Goal: Task Accomplishment & Management: Manage account settings

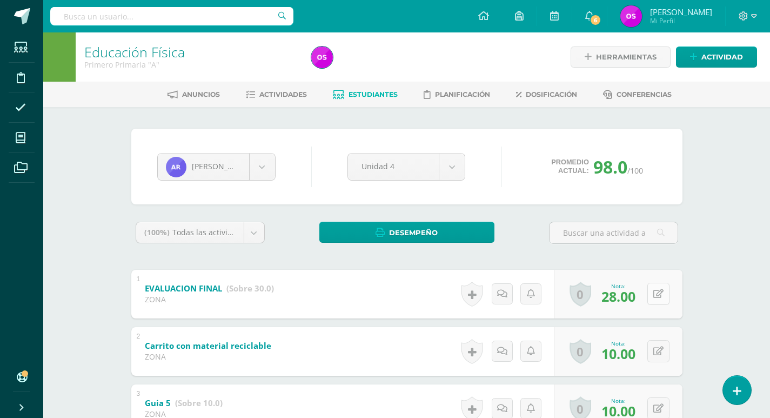
click at [658, 293] on button at bounding box center [659, 294] width 22 height 22
type input "20"
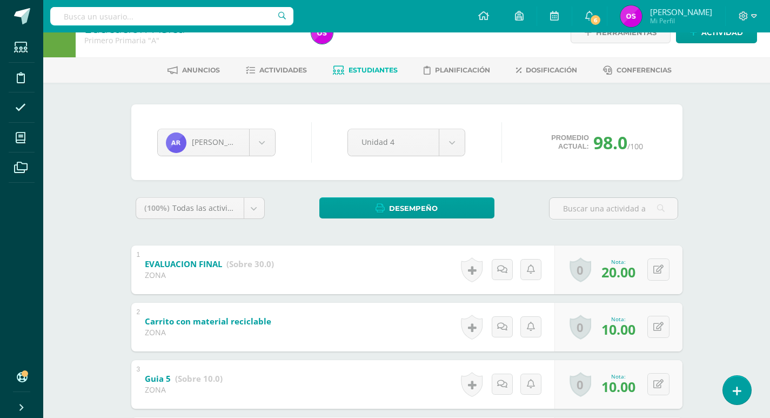
scroll to position [108, 0]
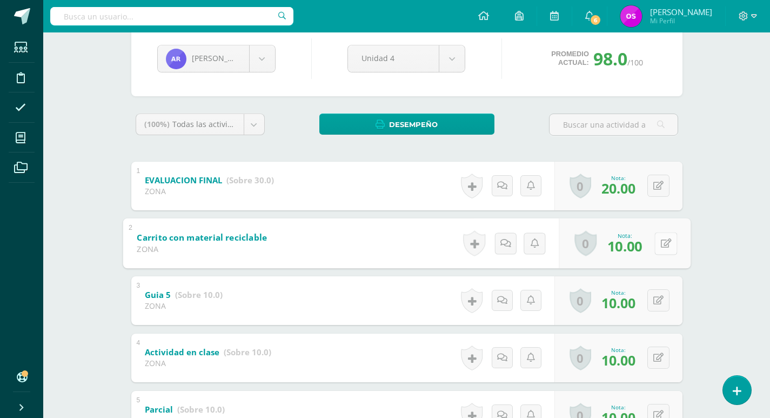
click at [655, 242] on button at bounding box center [666, 243] width 23 height 23
type input "7"
click at [637, 248] on icon at bounding box center [638, 246] width 10 height 9
click at [655, 301] on button at bounding box center [666, 300] width 23 height 23
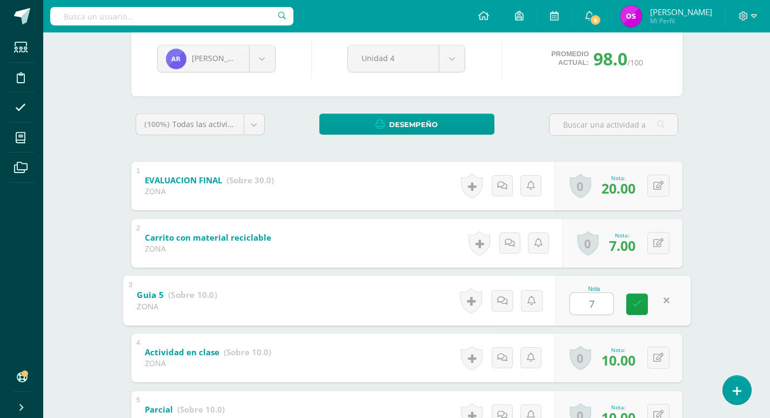
type input "7"
click at [621, 309] on div "Nota 7" at bounding box center [617, 300] width 131 height 49
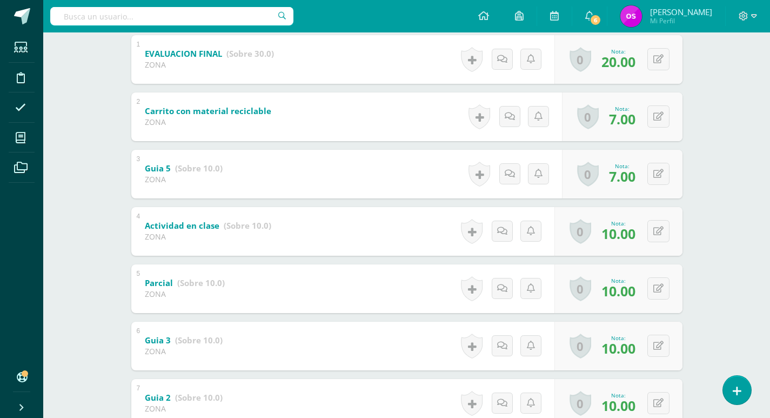
scroll to position [270, 0]
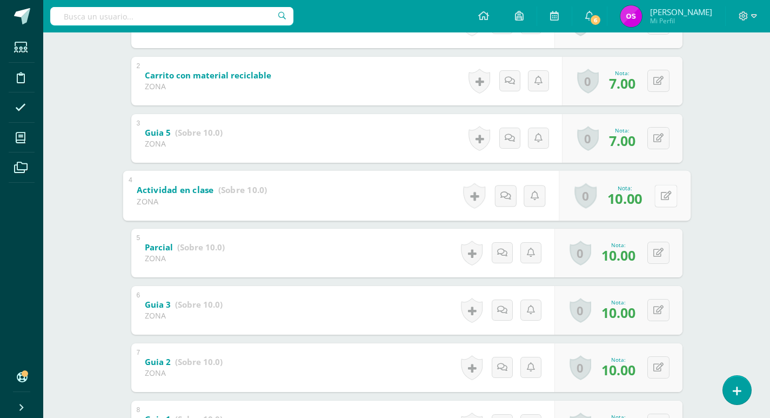
click at [655, 194] on button at bounding box center [666, 195] width 23 height 23
type input "7"
click at [632, 200] on link at bounding box center [638, 199] width 22 height 22
click at [661, 253] on icon at bounding box center [666, 252] width 11 height 9
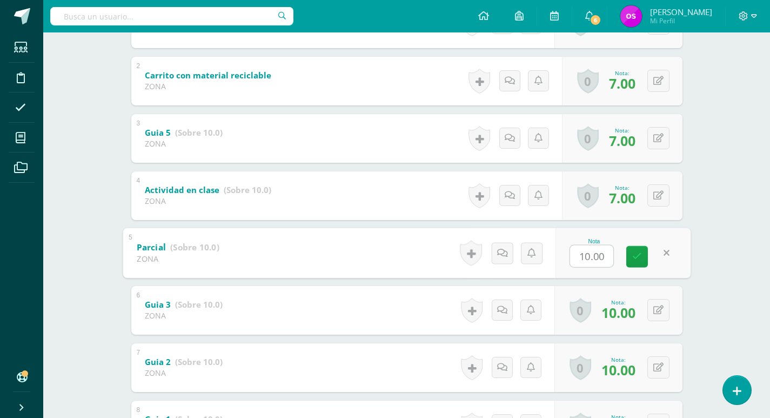
type input "7"
click at [634, 259] on icon at bounding box center [638, 256] width 10 height 9
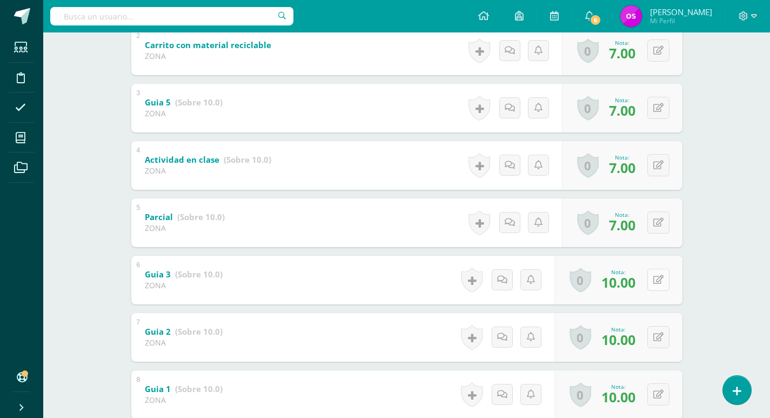
scroll to position [324, 0]
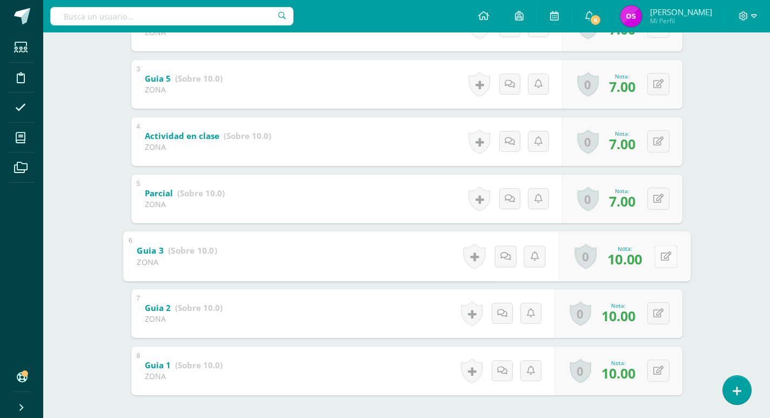
click at [661, 253] on icon at bounding box center [666, 255] width 11 height 9
type input "7"
click at [639, 262] on icon at bounding box center [638, 259] width 10 height 9
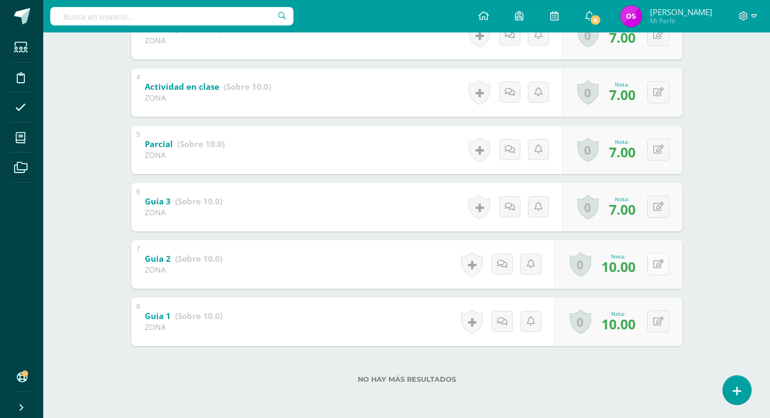
click at [656, 264] on icon at bounding box center [659, 264] width 10 height 9
type input "7"
click at [634, 269] on icon at bounding box center [638, 267] width 10 height 9
click at [655, 326] on button at bounding box center [666, 321] width 23 height 23
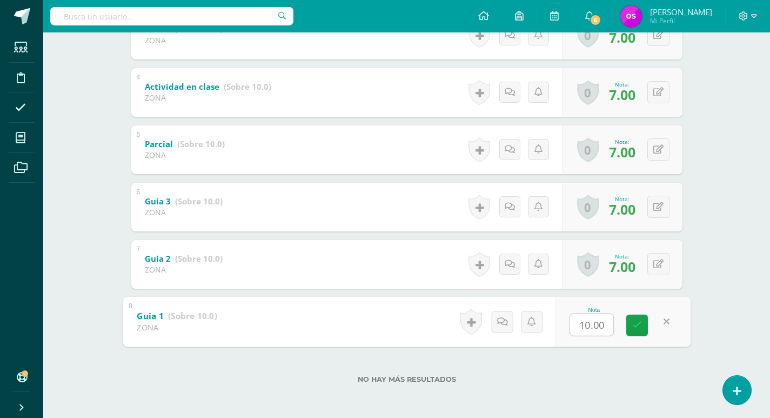
type input "7"
click at [636, 331] on link at bounding box center [638, 325] width 22 height 22
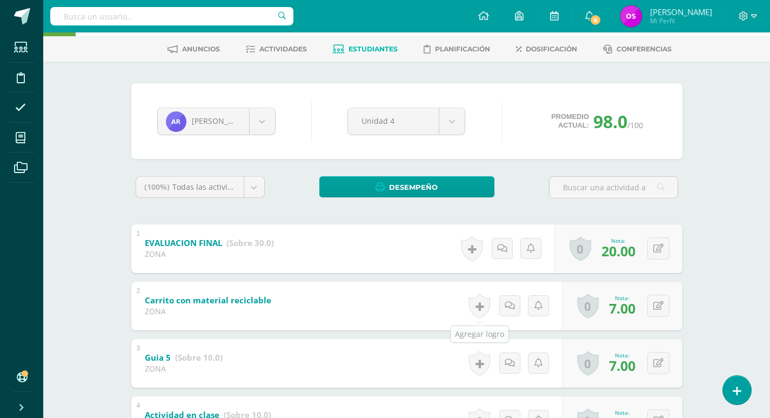
scroll to position [0, 0]
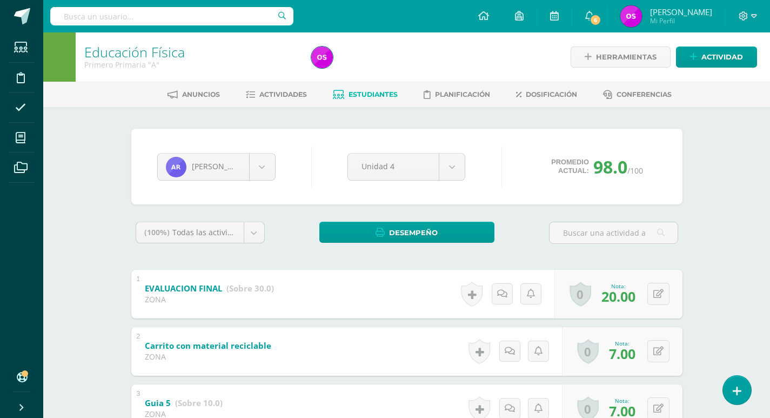
click at [360, 92] on span "Estudiantes" at bounding box center [373, 94] width 49 height 8
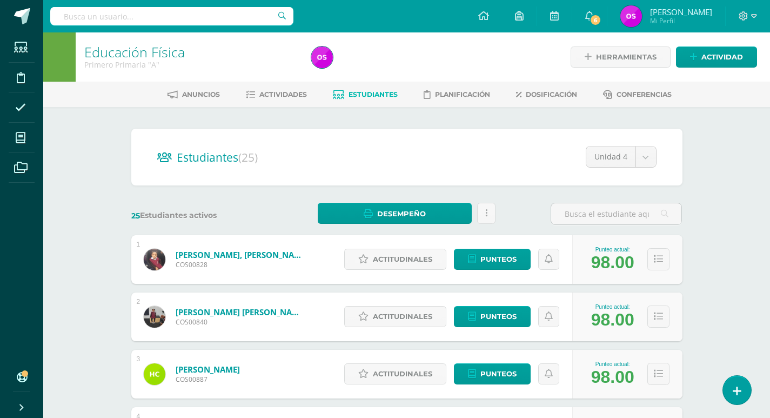
click at [117, 53] on link "Educación Física" at bounding box center [134, 52] width 101 height 18
